Goal: Task Accomplishment & Management: Manage account settings

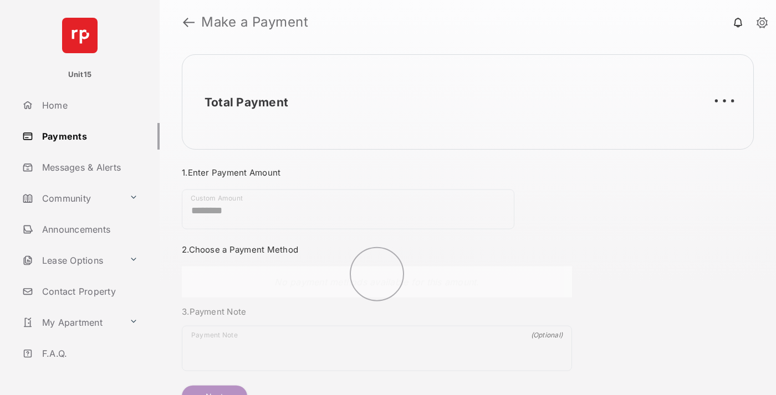
scroll to position [60, 0]
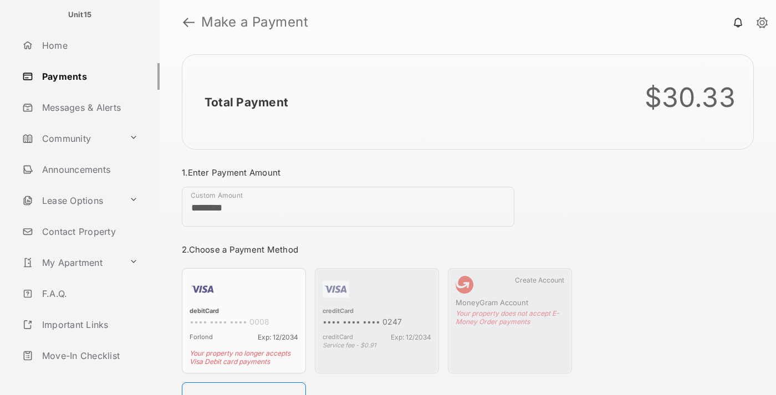
click at [86, 373] on link "Logout" at bounding box center [89, 386] width 142 height 27
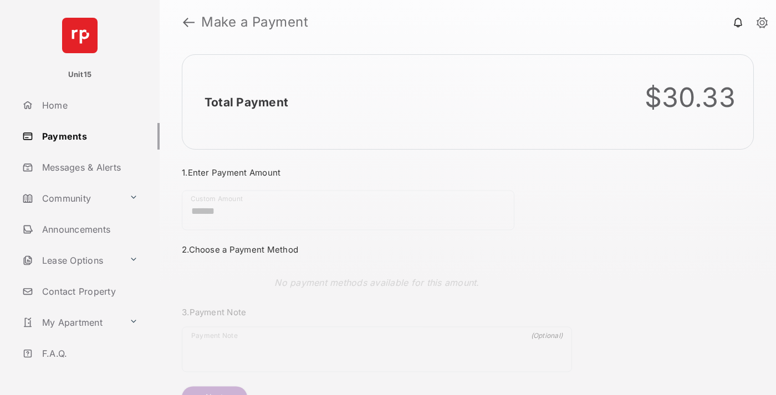
scroll to position [60, 0]
